Goal: Navigation & Orientation: Find specific page/section

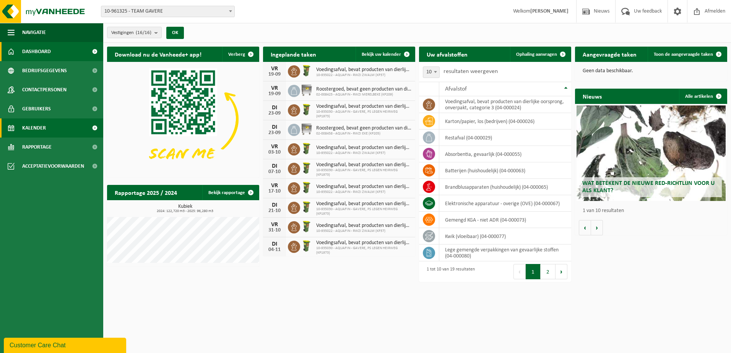
click at [40, 126] on span "Kalender" at bounding box center [34, 128] width 24 height 19
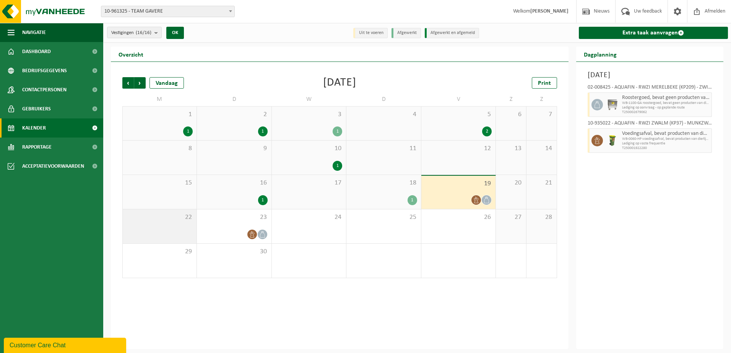
click at [162, 231] on div "22" at bounding box center [160, 227] width 74 height 34
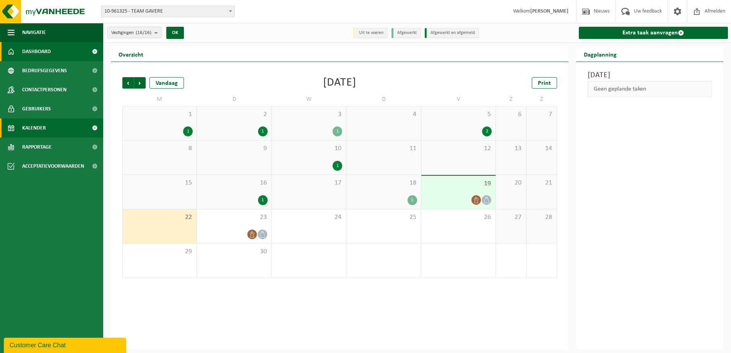
click at [40, 54] on span "Dashboard" at bounding box center [36, 51] width 29 height 19
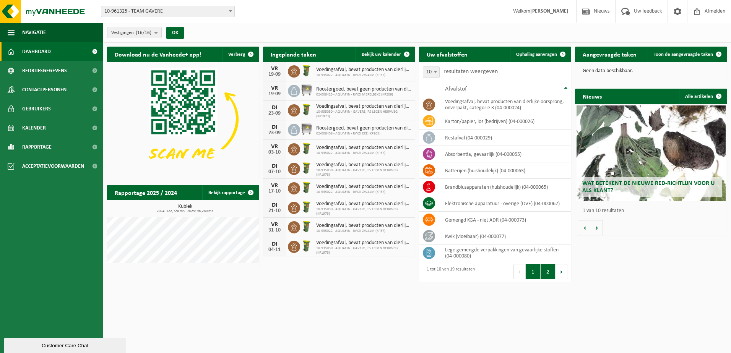
click at [548, 273] on button "2" at bounding box center [548, 271] width 15 height 15
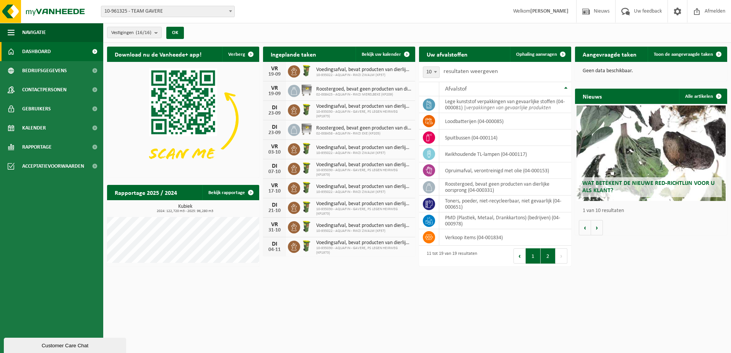
click at [531, 255] on button "1" at bounding box center [533, 256] width 15 height 15
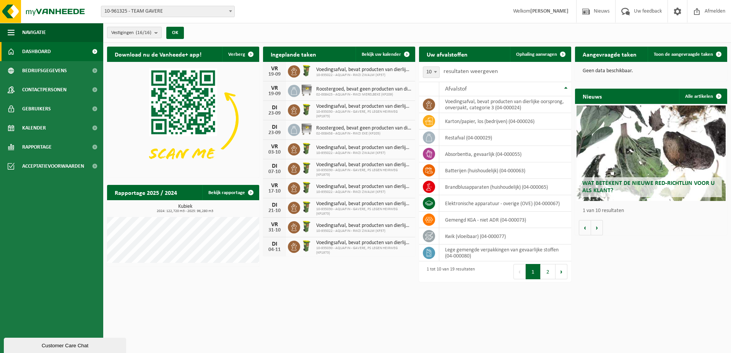
click at [158, 35] on b "submit" at bounding box center [157, 32] width 7 height 11
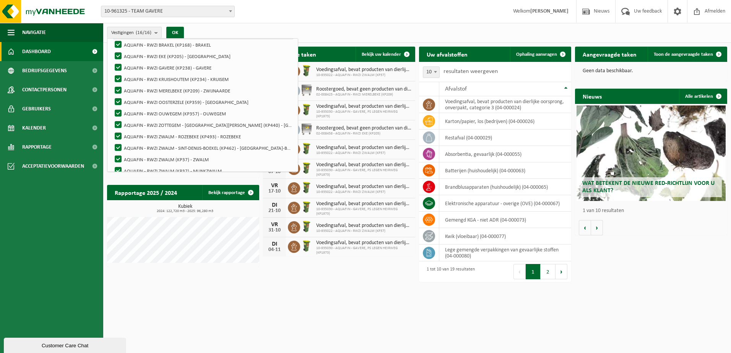
scroll to position [96, 0]
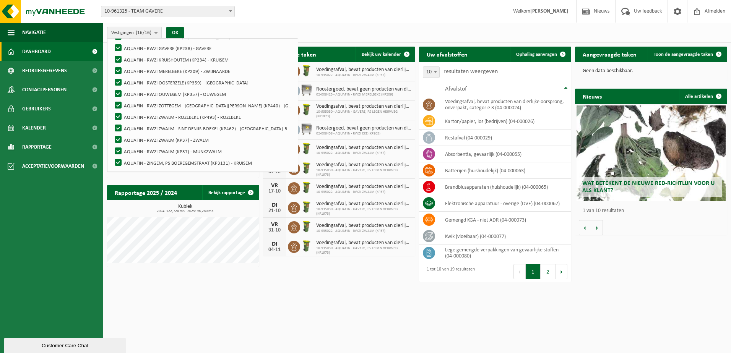
click at [159, 32] on b "submit" at bounding box center [157, 32] width 7 height 11
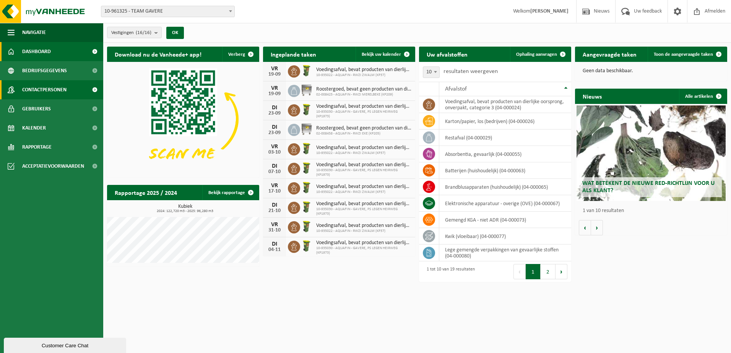
click at [54, 87] on span "Contactpersonen" at bounding box center [44, 89] width 44 height 19
